Goal: Transaction & Acquisition: Purchase product/service

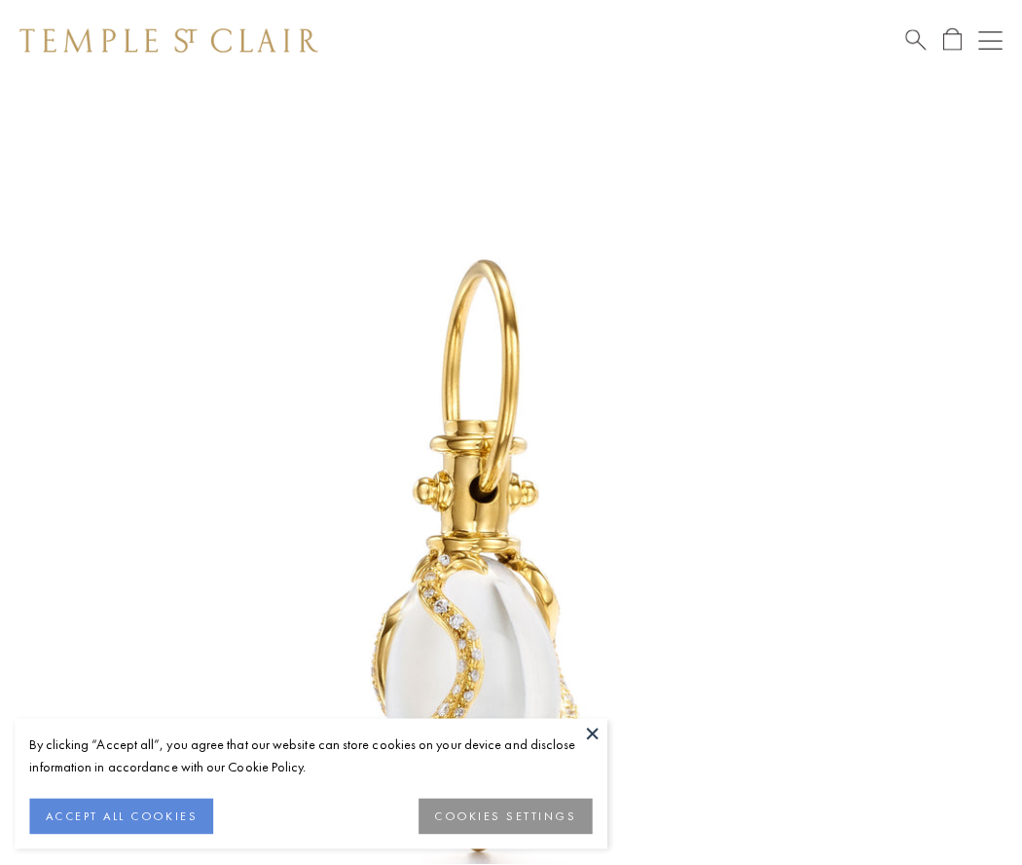
scroll to position [22, 0]
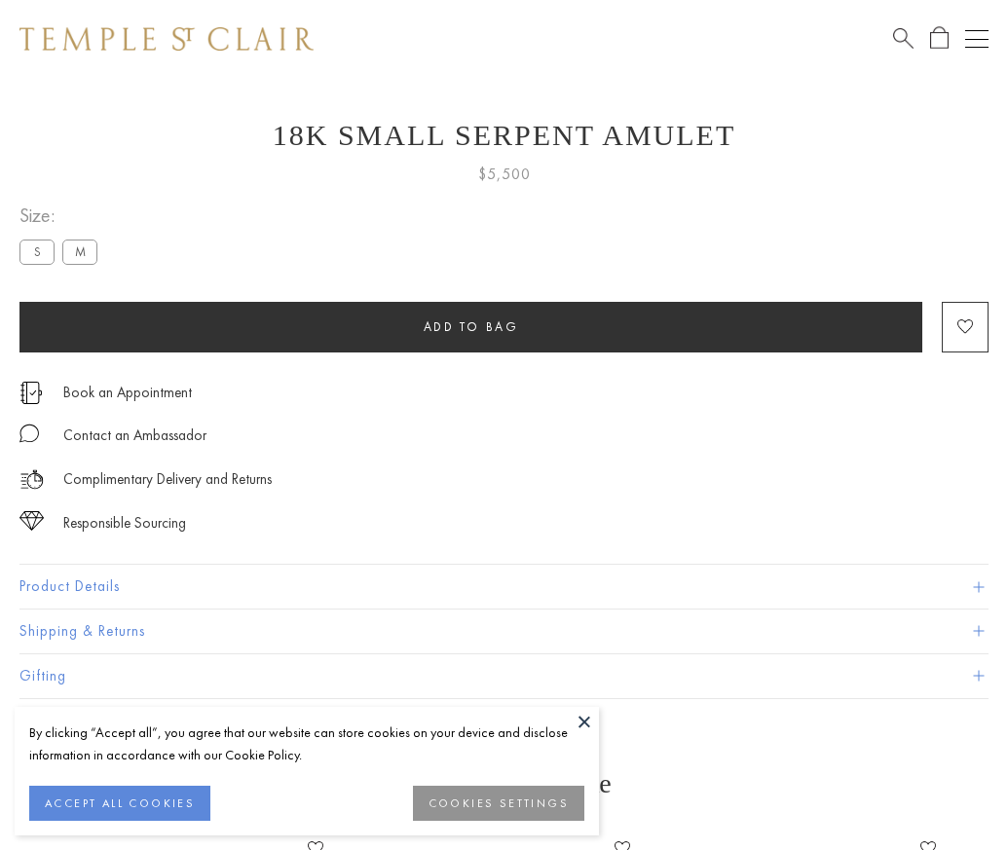
click at [470, 326] on span "Add to bag" at bounding box center [470, 326] width 95 height 17
